Goal: Task Accomplishment & Management: Use online tool/utility

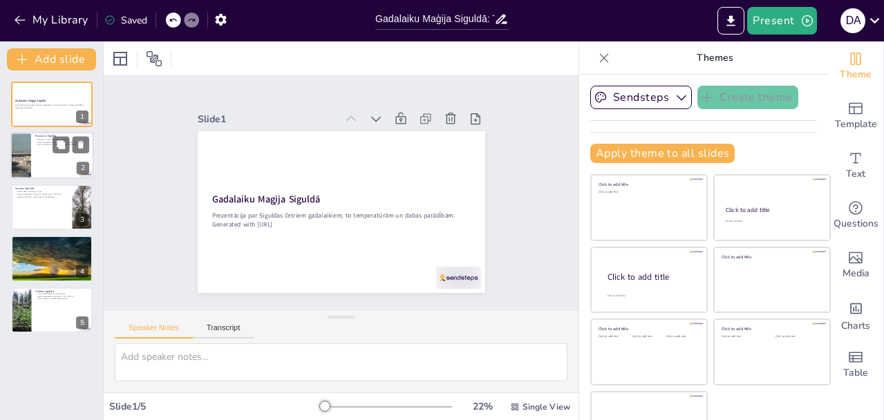
click at [44, 168] on div at bounding box center [51, 156] width 83 height 47
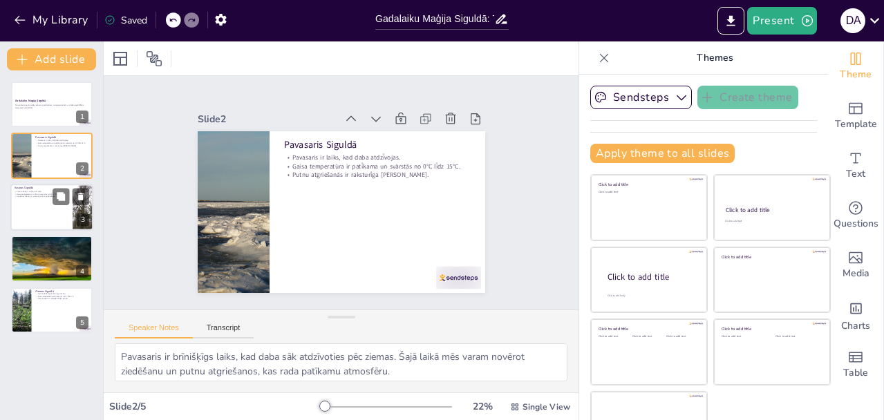
click at [31, 210] on div at bounding box center [51, 207] width 83 height 47
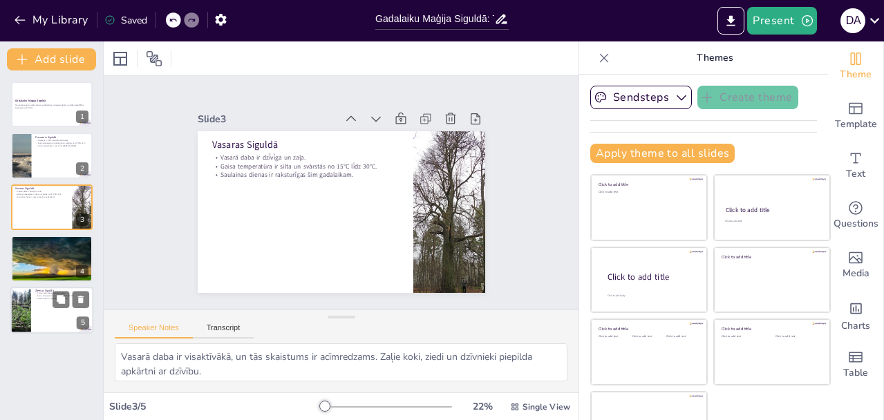
click at [38, 321] on div at bounding box center [51, 310] width 83 height 47
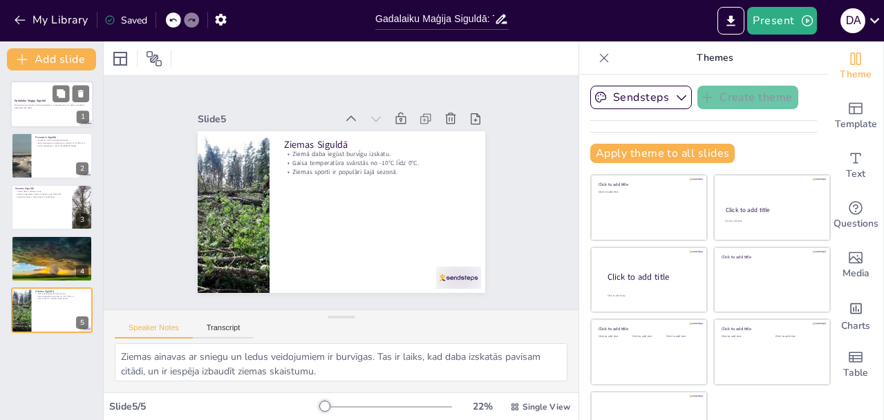
click at [42, 106] on p "Prezentācija par Siguldas četriem gadalaikiem, to temperatūrām un dabas parādīb…" at bounding box center [52, 105] width 75 height 3
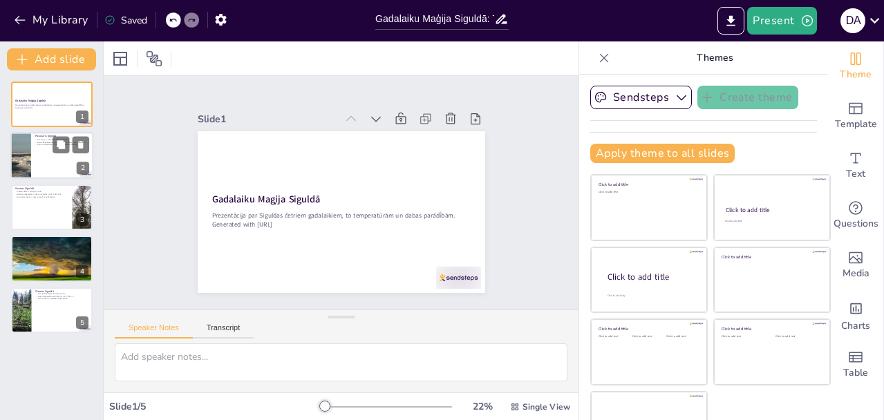
click at [53, 153] on div at bounding box center [51, 156] width 83 height 47
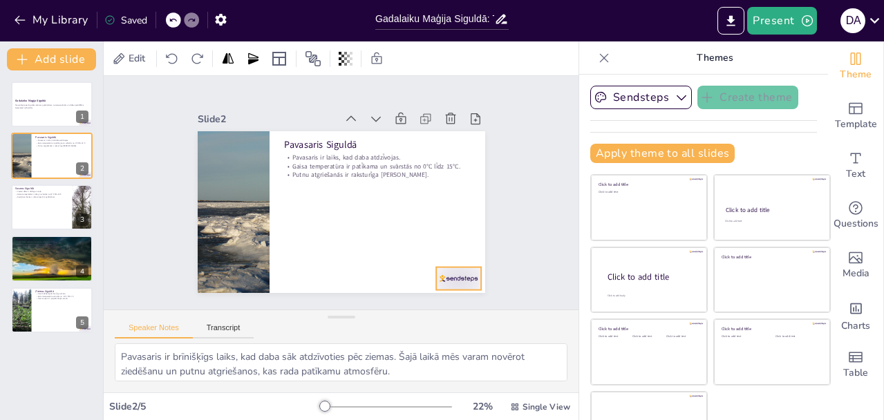
click at [436, 272] on div at bounding box center [458, 278] width 45 height 23
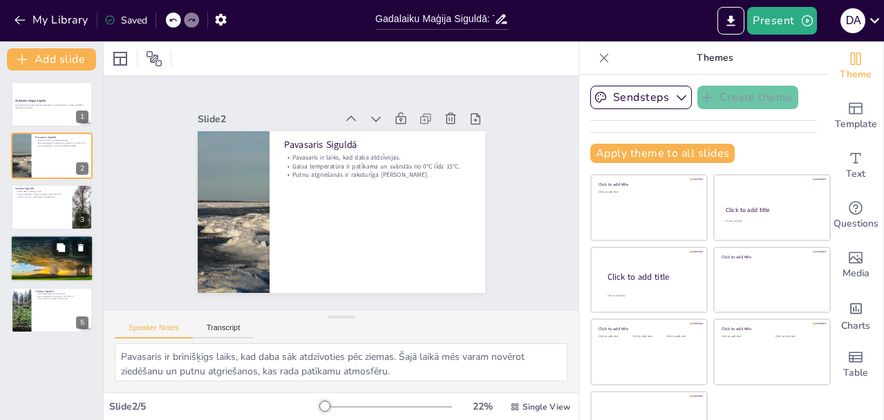
click at [33, 261] on div at bounding box center [51, 258] width 83 height 55
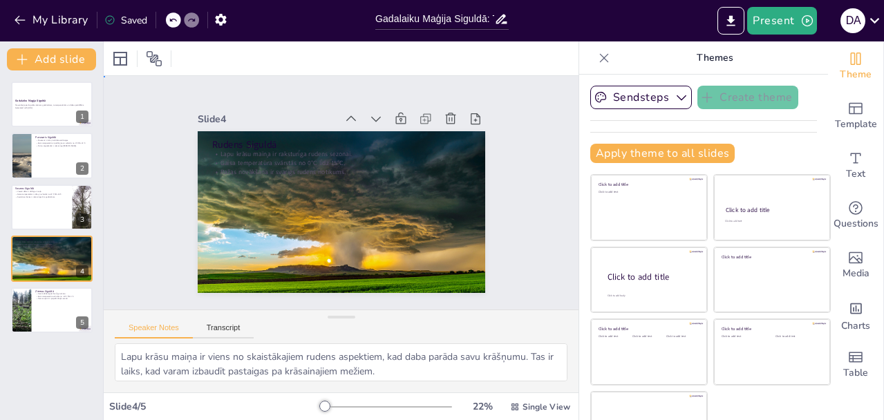
click at [520, 231] on div "Slide 1 Gadalaiku Maģija Siguldā Prezentācija par Siguldas četriem gadalaikiem,…" at bounding box center [341, 193] width 475 height 234
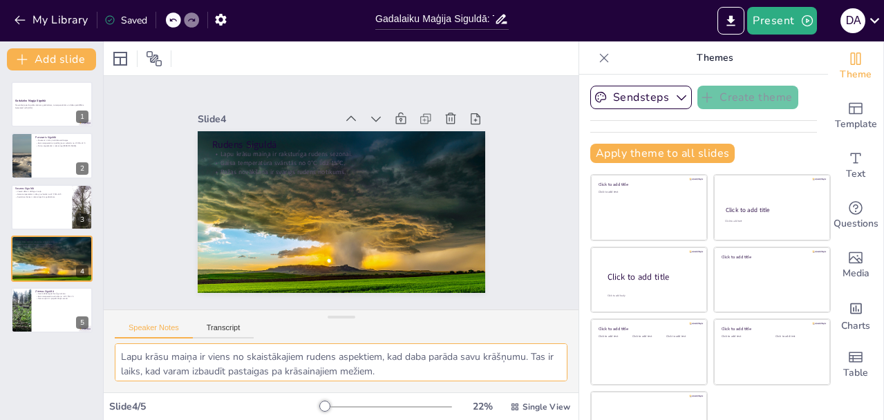
click at [133, 358] on textarea "Lapu krāsu maiņa ir viens no skaistākajiem rudens aspektiem, kad daba parāda sa…" at bounding box center [341, 363] width 453 height 38
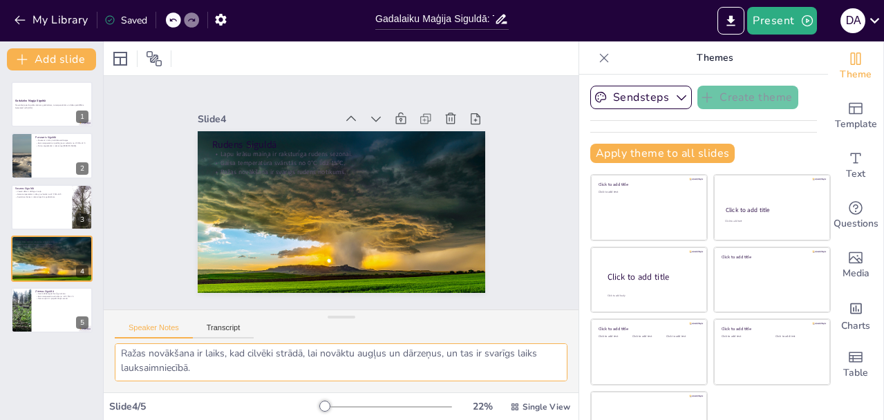
drag, startPoint x: 133, startPoint y: 358, endPoint x: 441, endPoint y: 366, distance: 307.7
click at [441, 366] on textarea "Lapu krāsu maiņa ir viens no skaistākajiem rudens aspektiem, kad daba parāda sa…" at bounding box center [341, 363] width 453 height 38
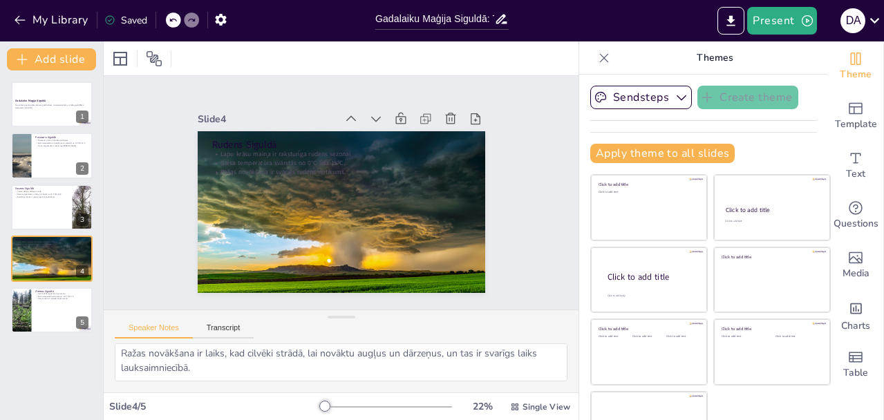
click at [429, 331] on div "Speaker Notes Transcript" at bounding box center [341, 326] width 475 height 33
